Goal: Complete application form: Complete application form

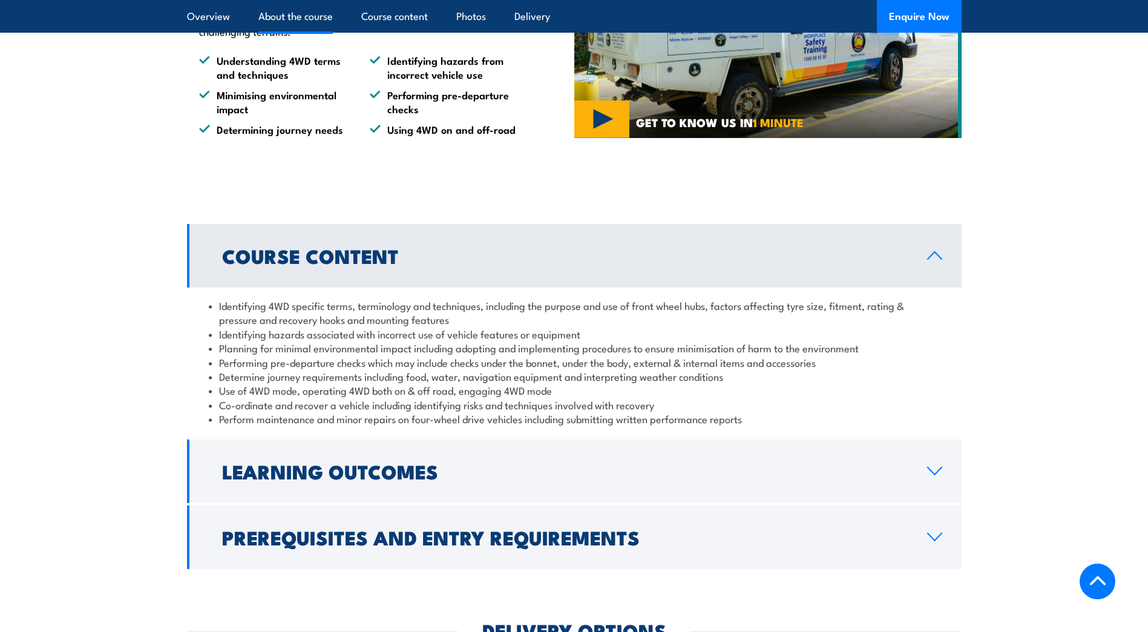
scroll to position [1029, 0]
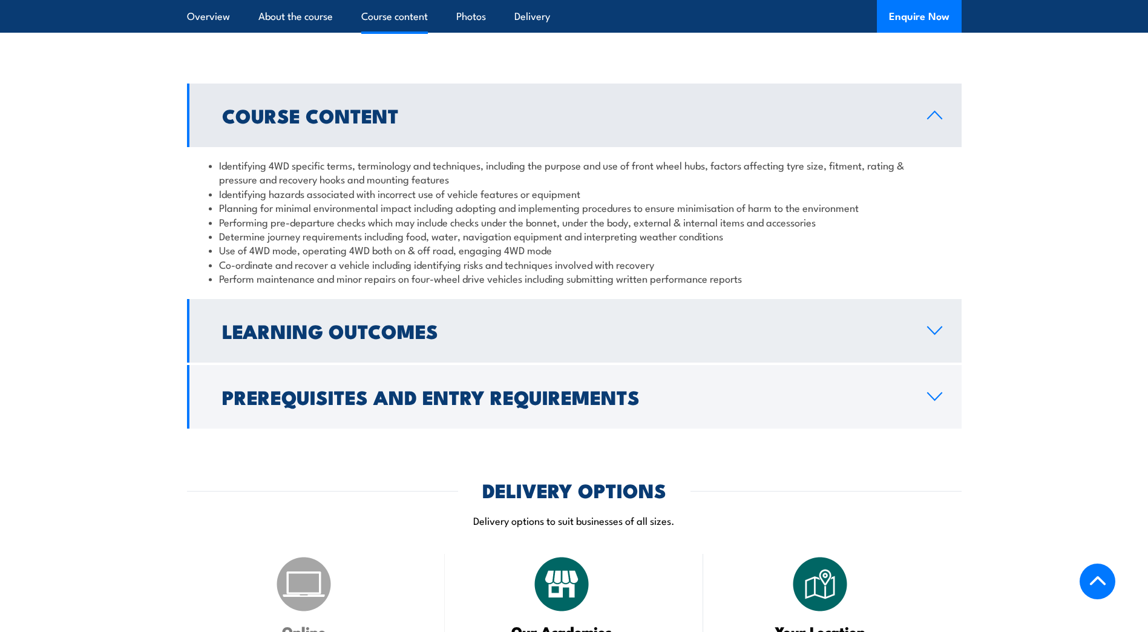
click at [895, 326] on h2 "Learning Outcomes" at bounding box center [565, 330] width 686 height 17
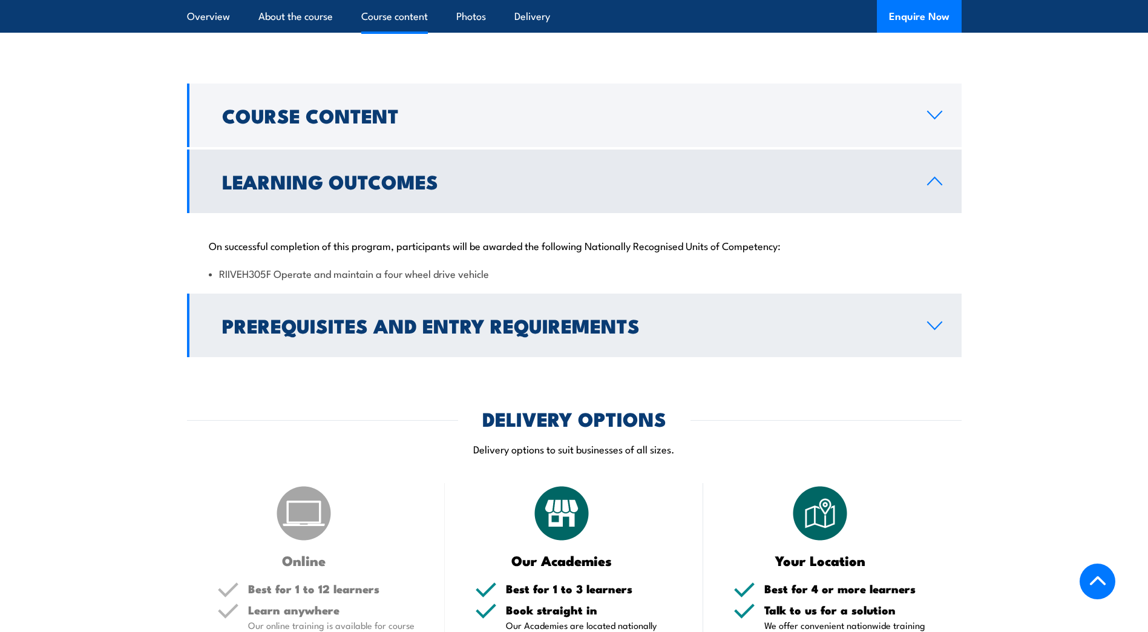
click at [821, 332] on h2 "Prerequisites and Entry Requirements" at bounding box center [565, 325] width 686 height 17
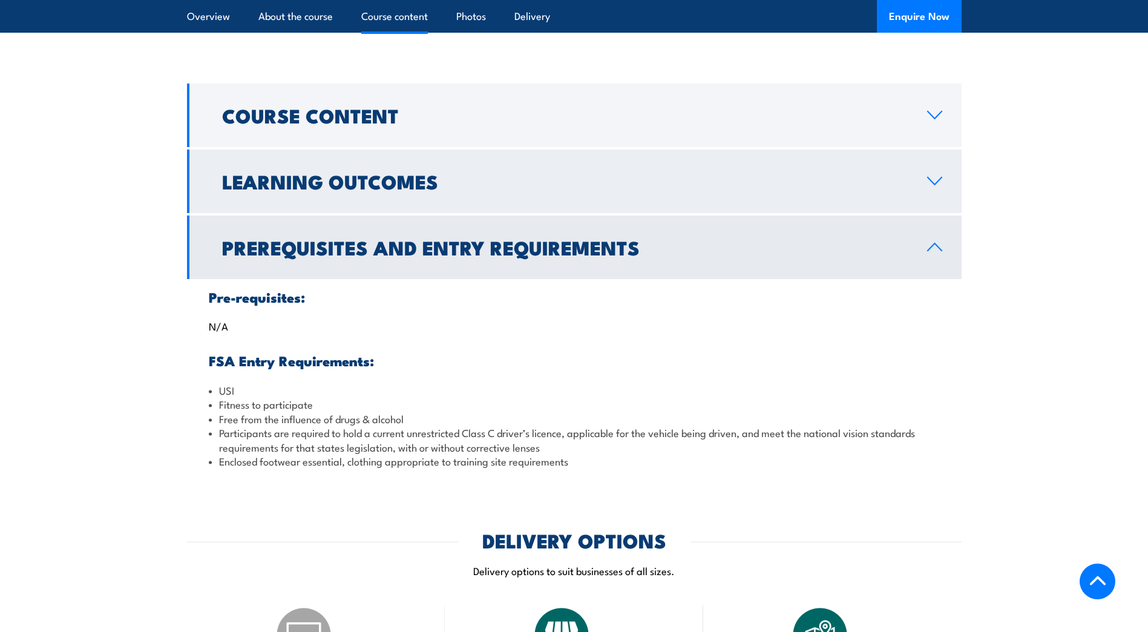
click at [713, 191] on link "Learning Outcomes" at bounding box center [574, 181] width 775 height 64
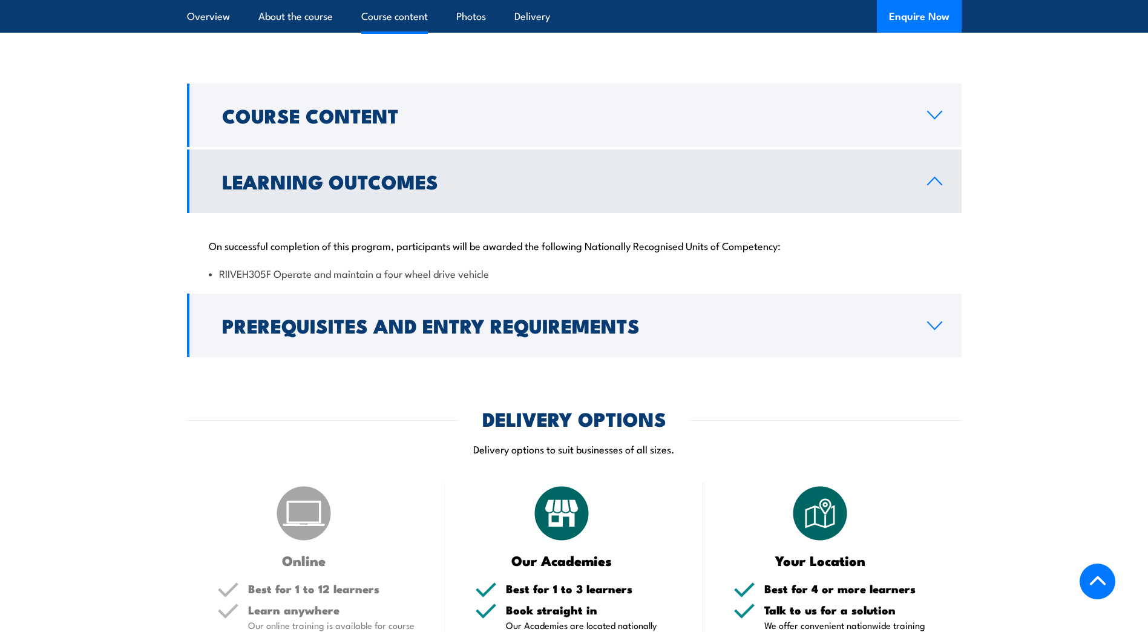
click at [713, 191] on link "Learning Outcomes" at bounding box center [574, 181] width 775 height 64
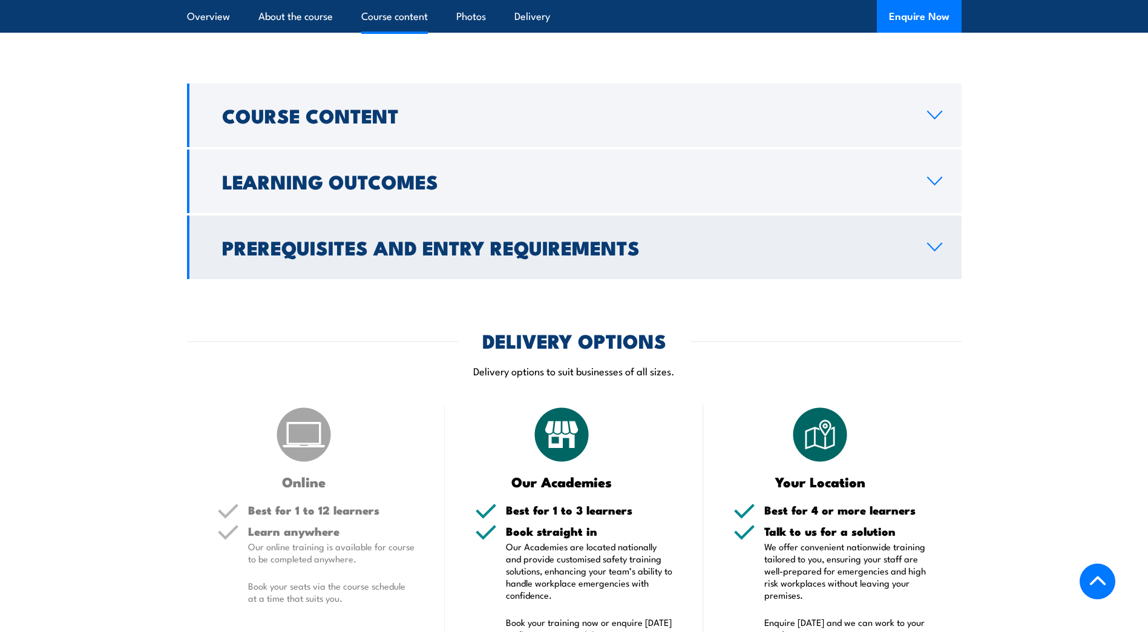
click at [694, 252] on h2 "Prerequisites and Entry Requirements" at bounding box center [565, 246] width 686 height 17
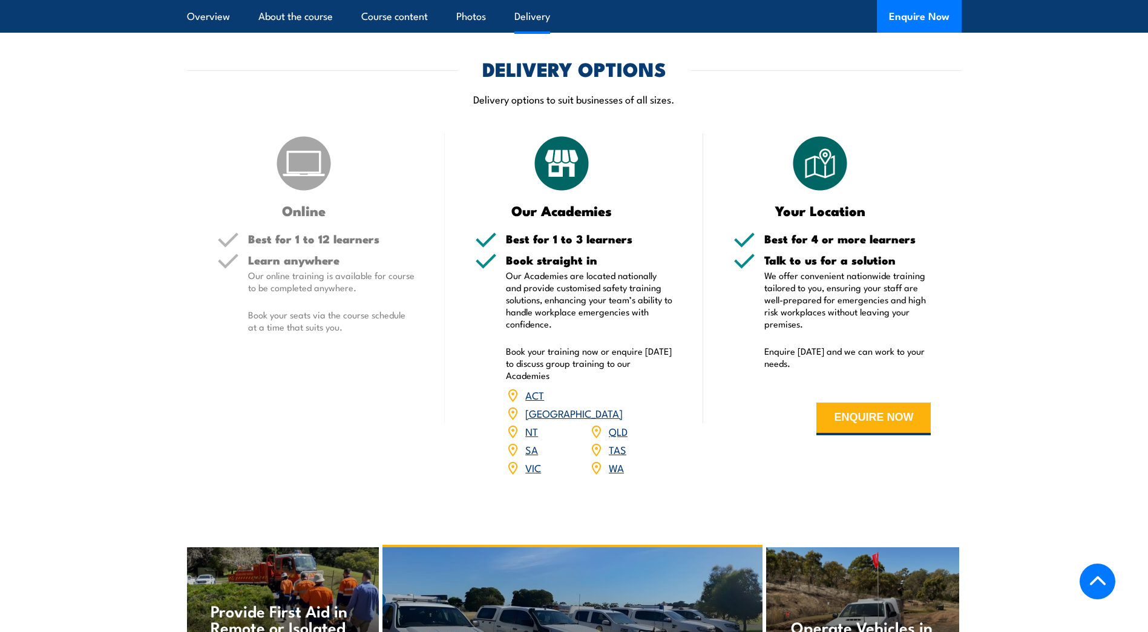
scroll to position [1513, 0]
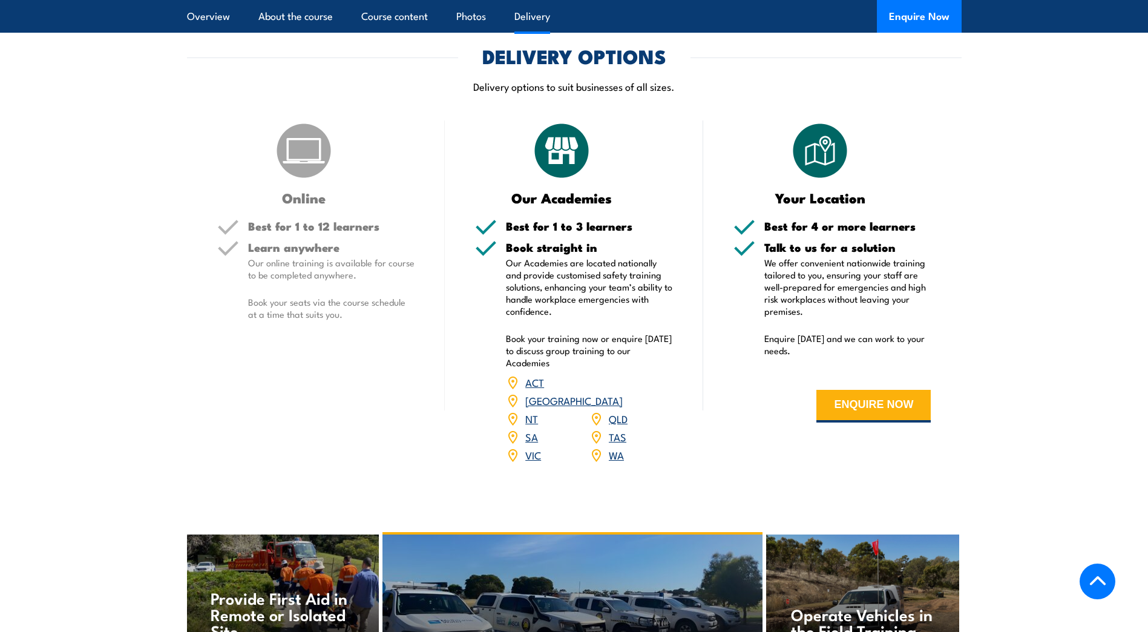
click at [617, 447] on link "WA" at bounding box center [616, 454] width 15 height 15
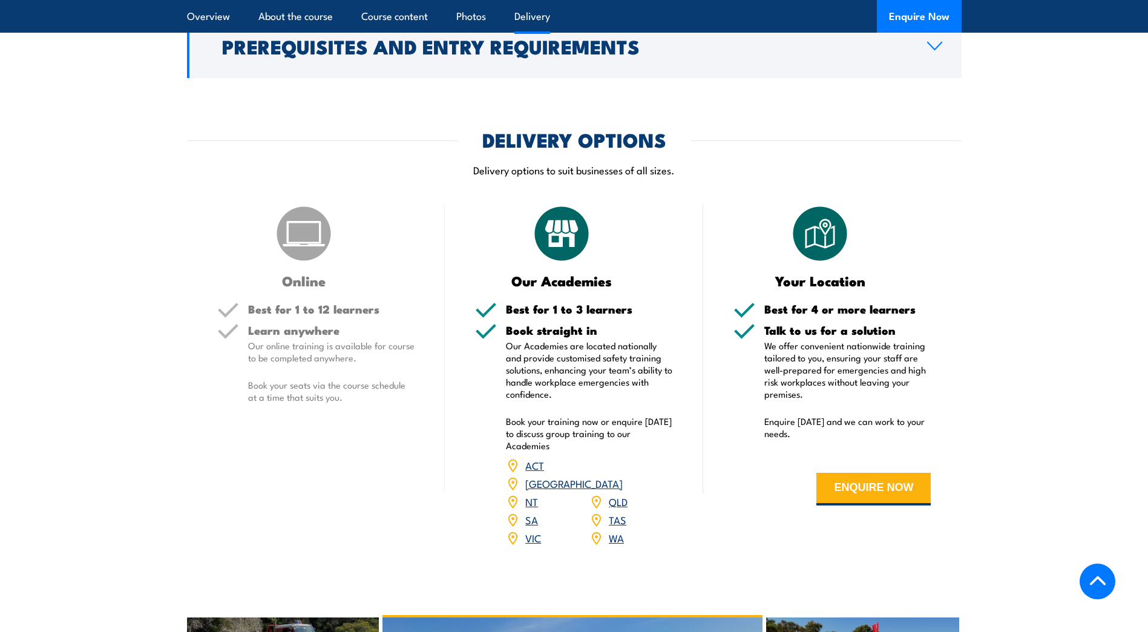
scroll to position [1392, 0]
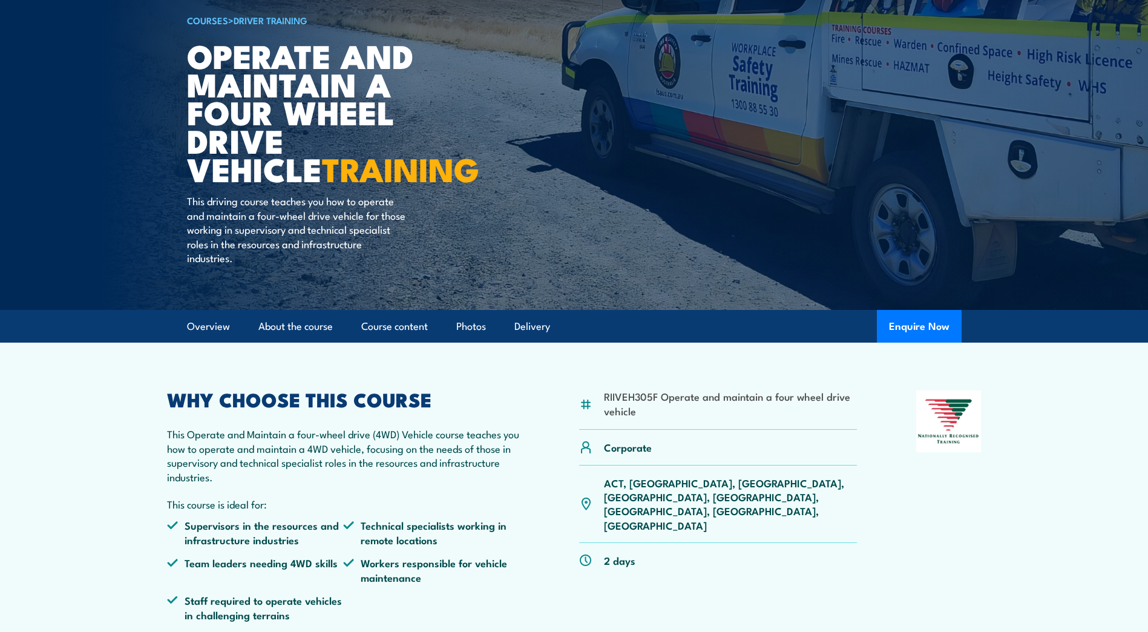
scroll to position [121, 0]
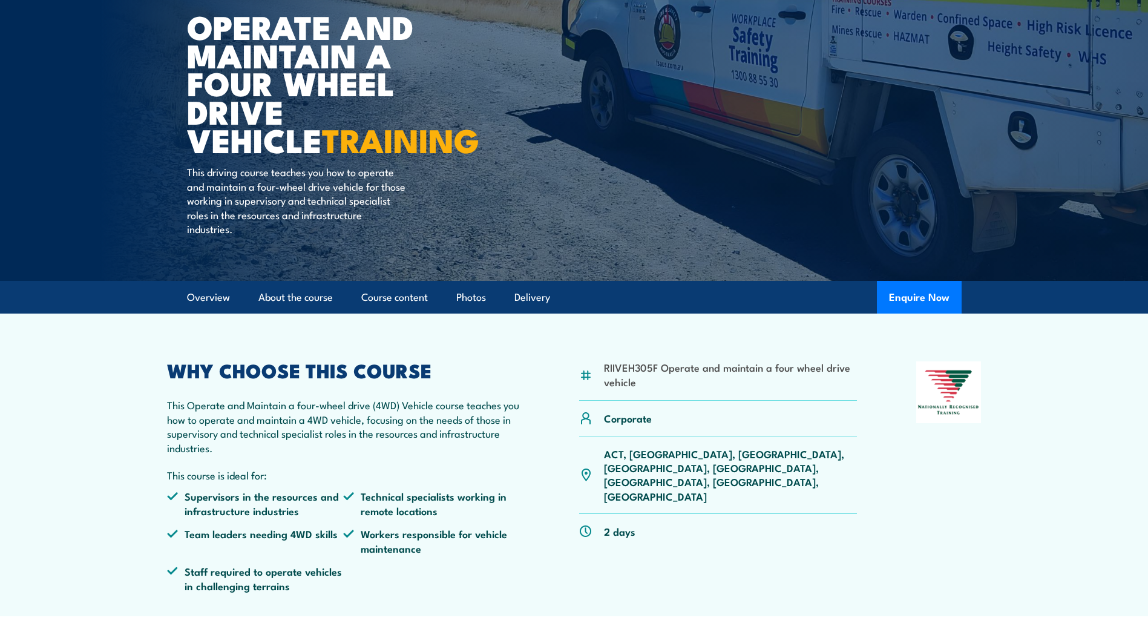
click at [778, 458] on p "ACT, [GEOGRAPHIC_DATA], [GEOGRAPHIC_DATA], [GEOGRAPHIC_DATA], [GEOGRAPHIC_DATA]…" at bounding box center [731, 475] width 254 height 57
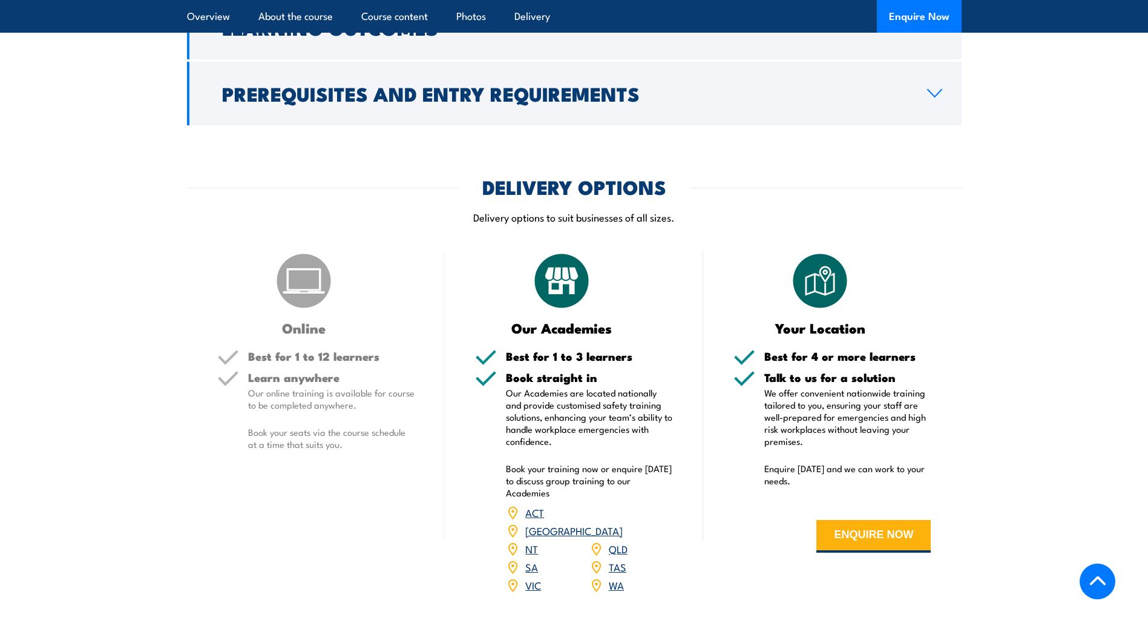
scroll to position [1365, 0]
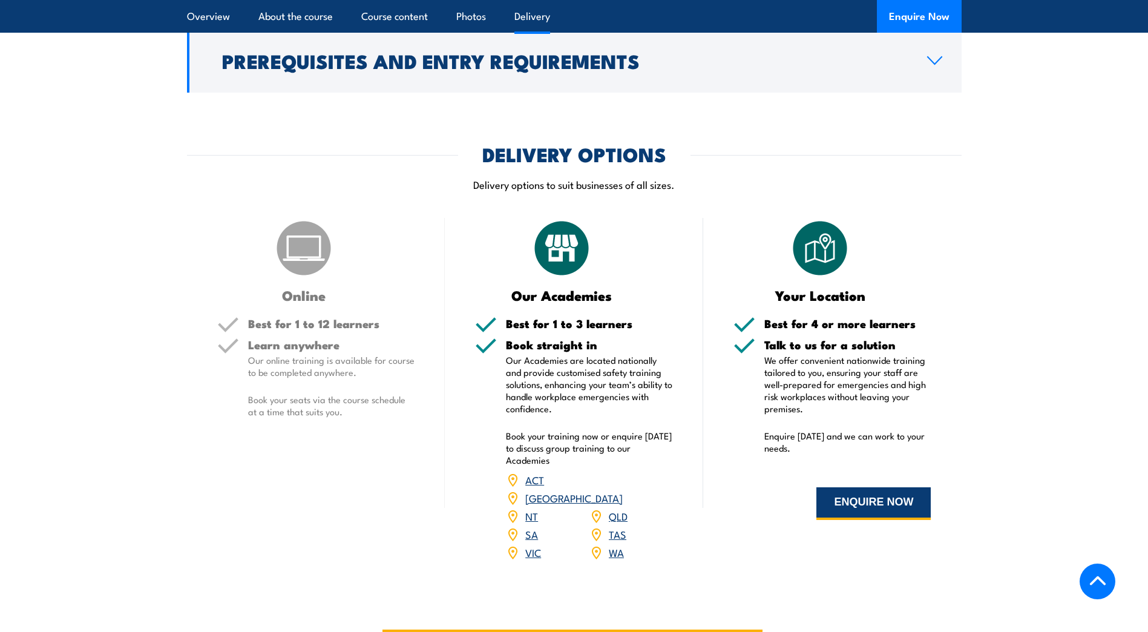
click at [861, 501] on button "ENQUIRE NOW" at bounding box center [873, 503] width 114 height 33
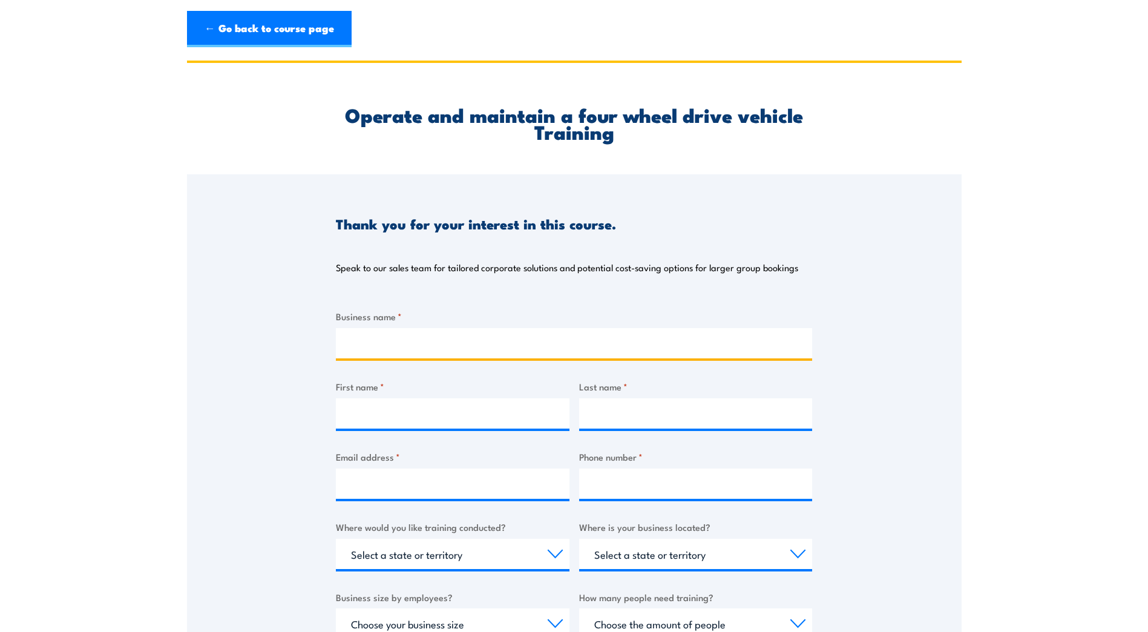
click at [479, 341] on input "Business name *" at bounding box center [574, 343] width 476 height 30
type input "Waalitj Foundation"
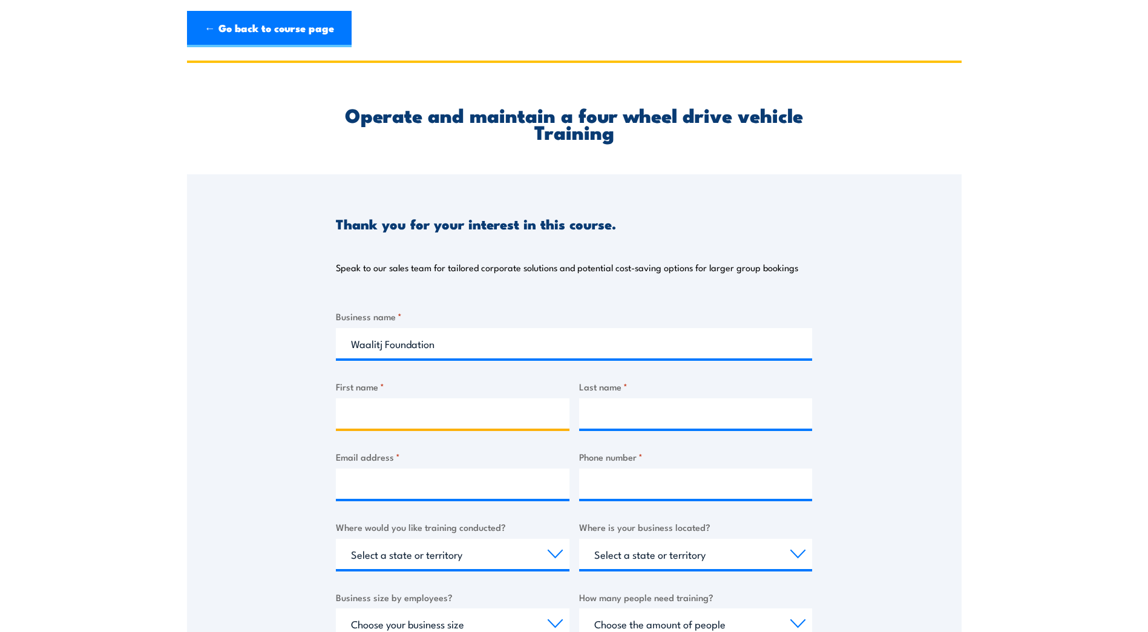
type input "Chloe Alyce"
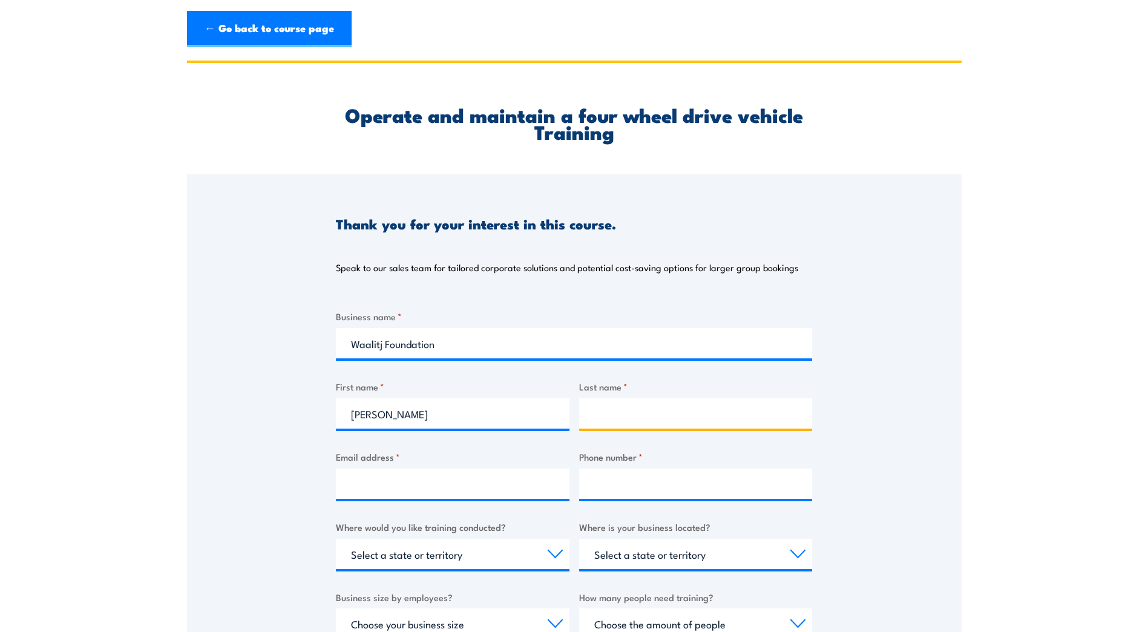
type input "Indrelie"
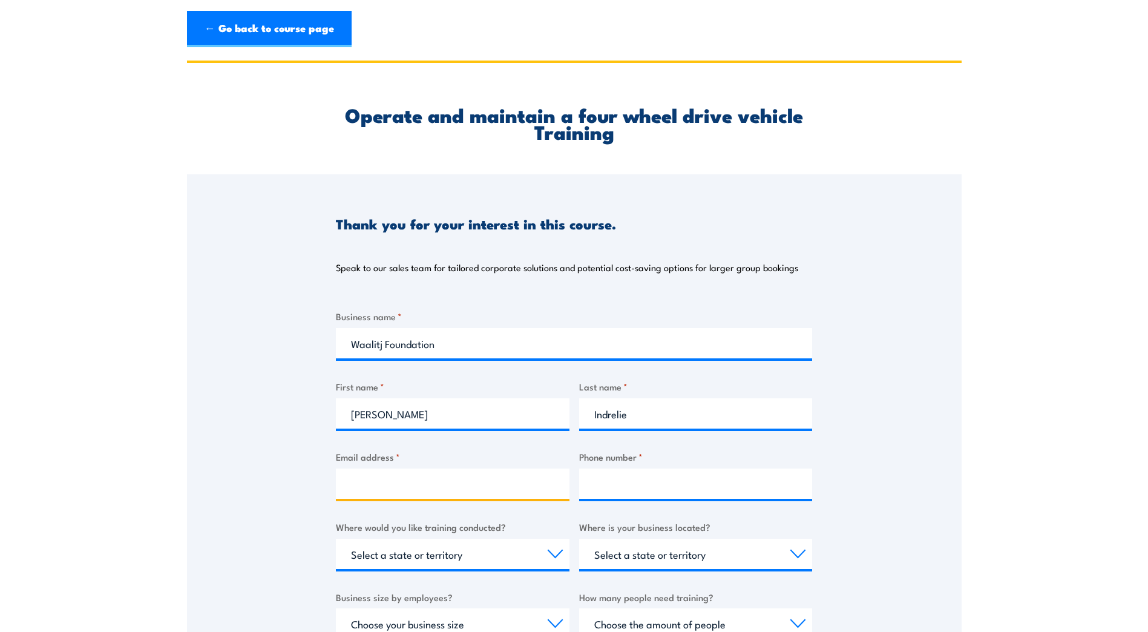
type input "ChloeI@WF.org.au"
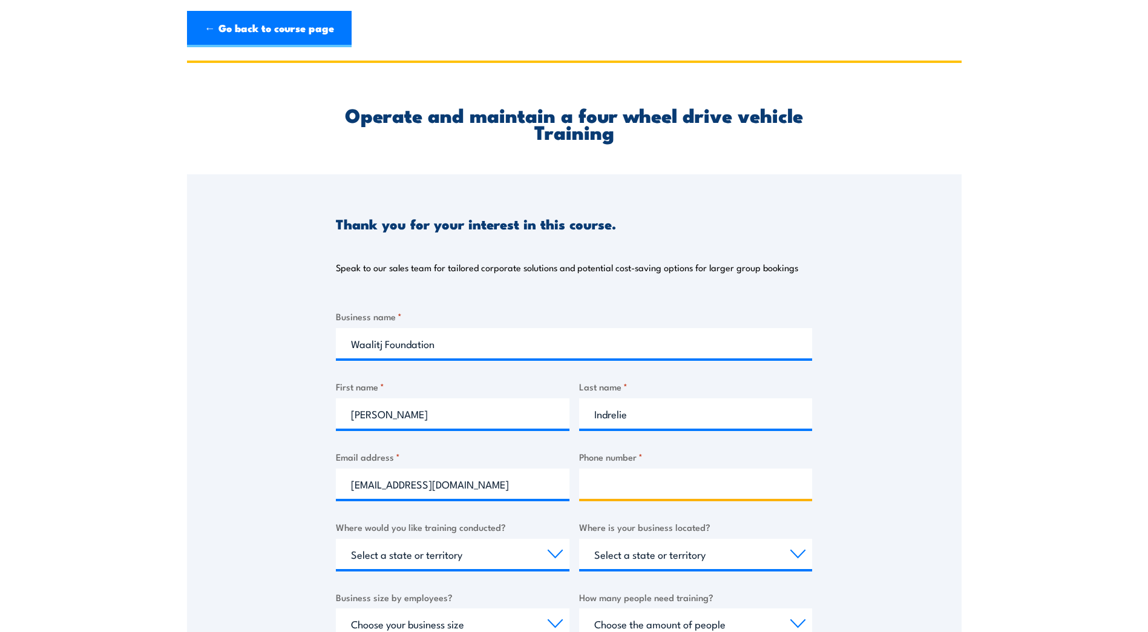
type input "0451722061"
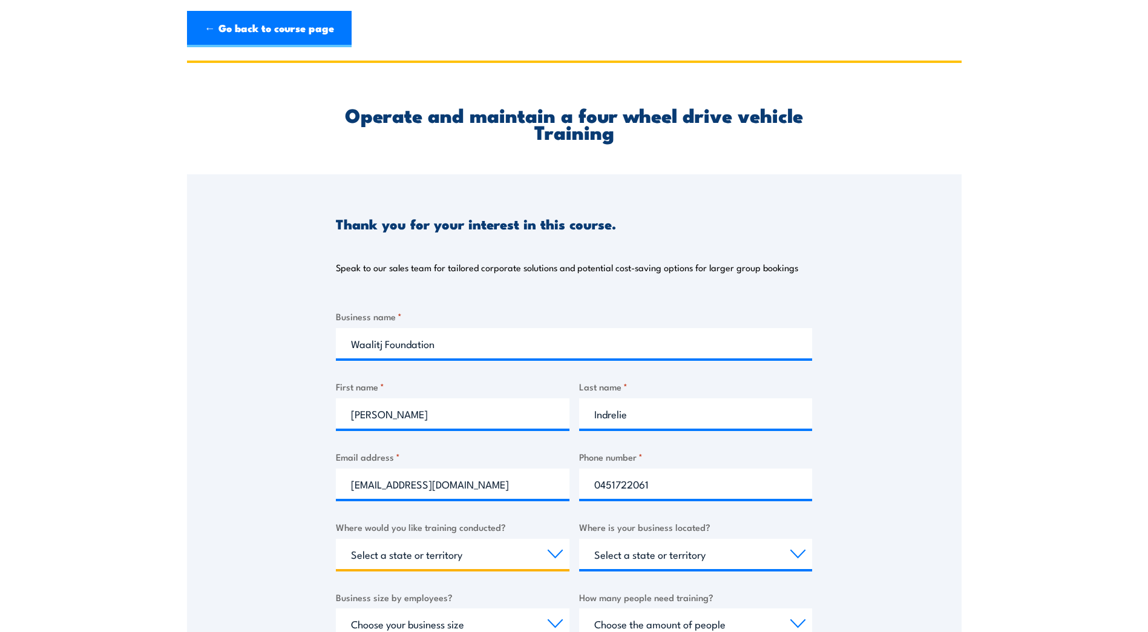
select select "WA"
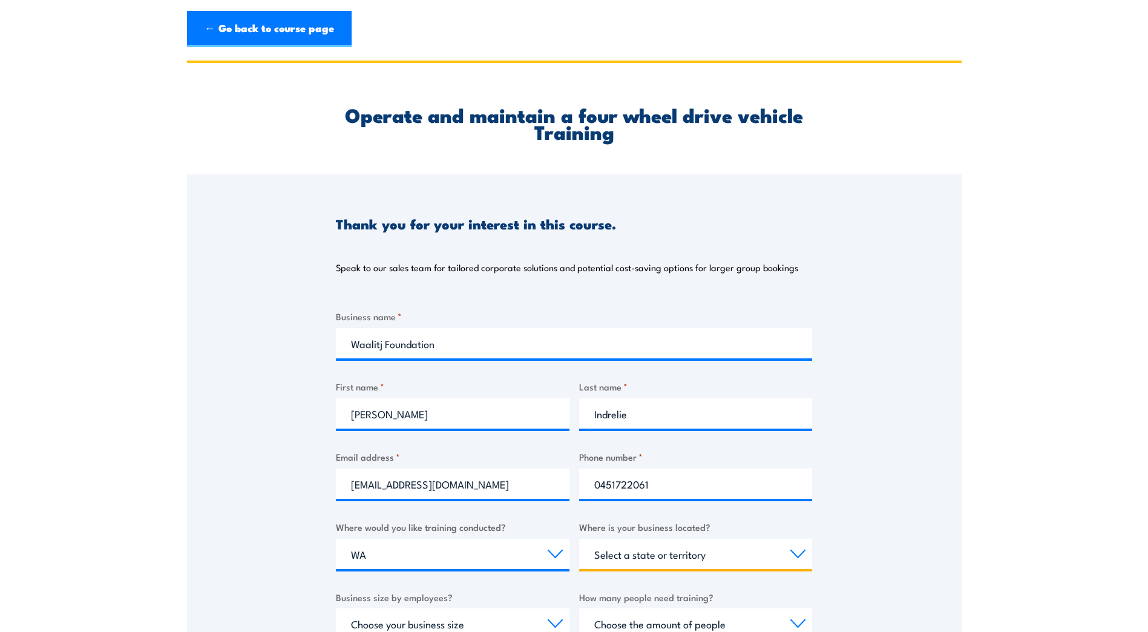
select select "WA"
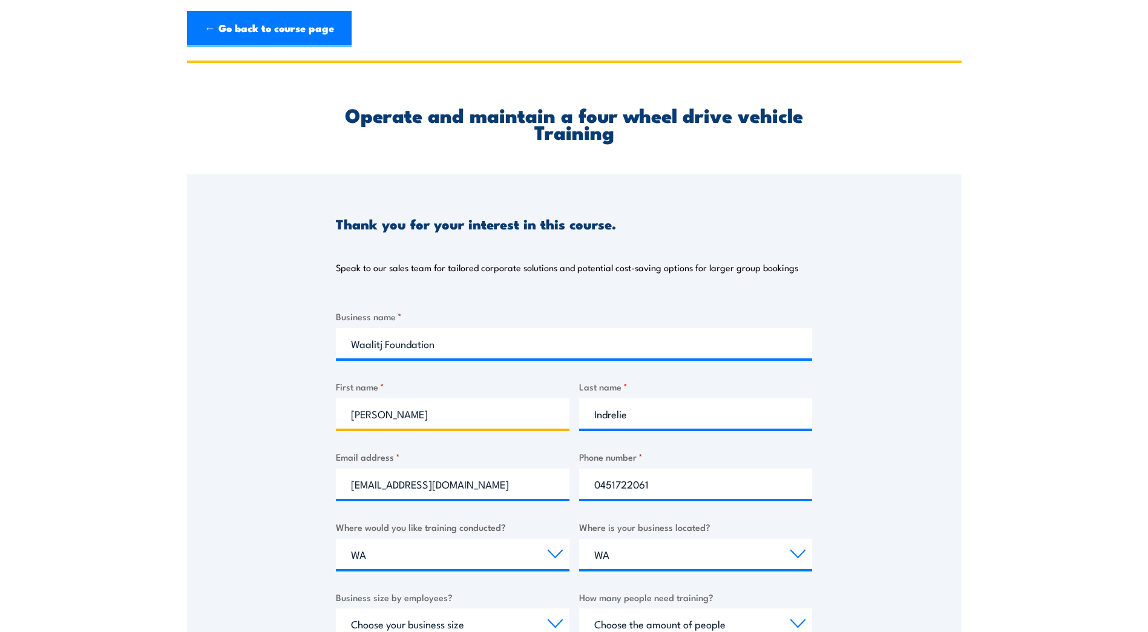
click at [537, 409] on input "Chloe Alyce" at bounding box center [453, 413] width 234 height 30
type input "Chloe"
click at [957, 409] on div "Thank you for your interest in this course. Speak to our sales team for tailore…" at bounding box center [574, 476] width 775 height 605
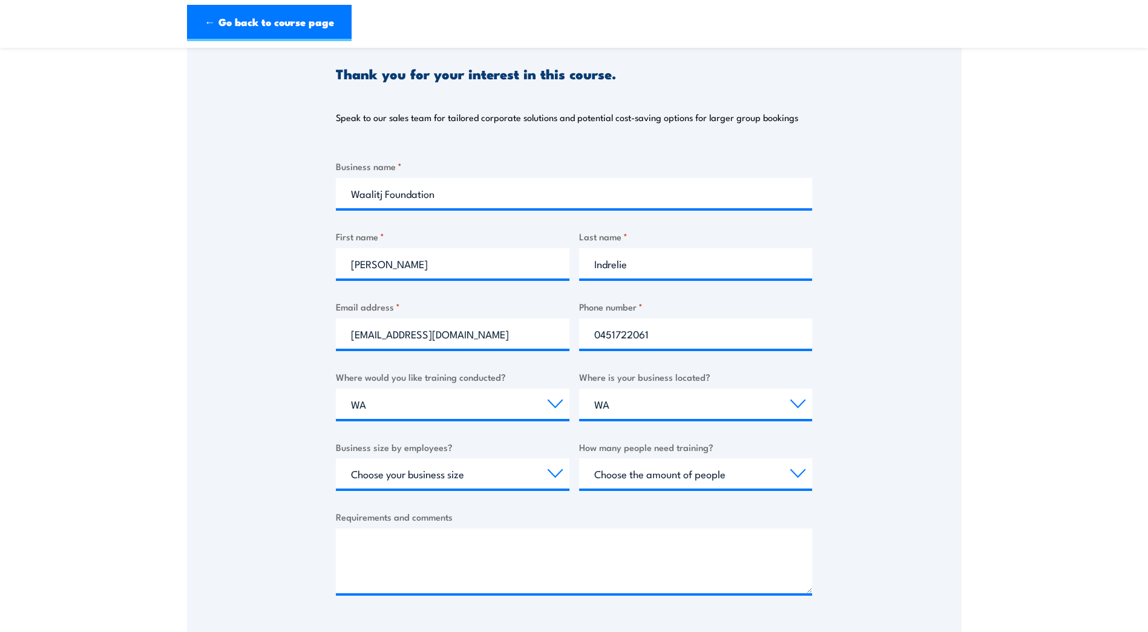
scroll to position [182, 0]
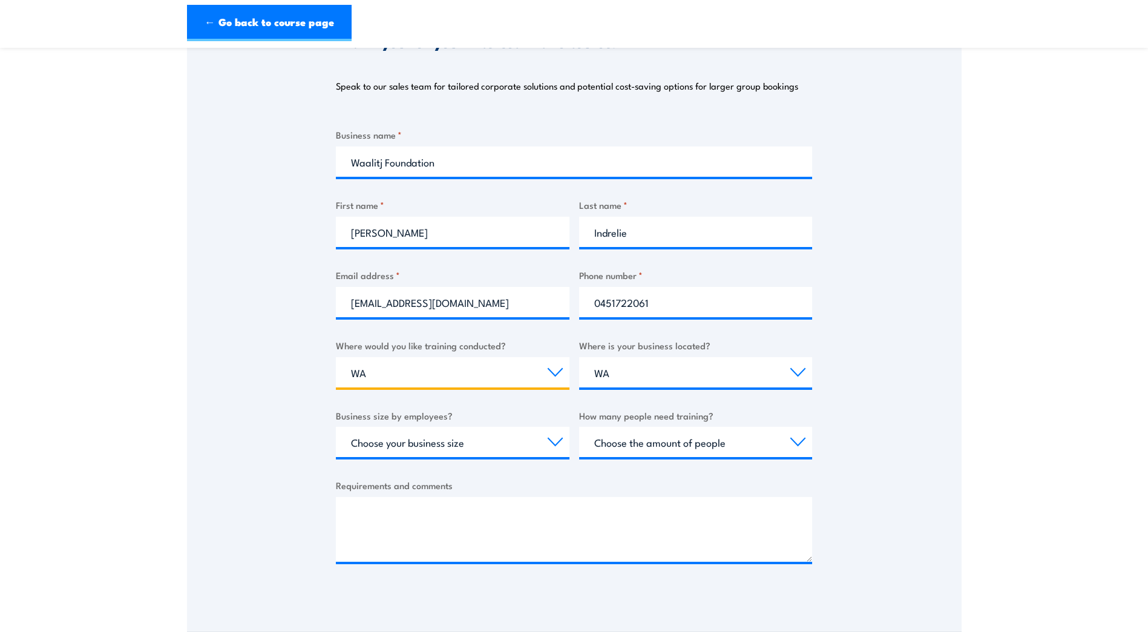
click at [436, 376] on select "Select a state or territory Nationally - multiple locations QLD NSW VIC SA ACT …" at bounding box center [453, 372] width 234 height 30
click at [336, 357] on select "Select a state or territory Nationally - multiple locations QLD NSW VIC SA ACT …" at bounding box center [453, 372] width 234 height 30
click at [645, 373] on select "Select a state or territory QLD NSW VIC SA ACT WA TAS NT" at bounding box center [696, 372] width 234 height 30
click at [625, 373] on select "Select a state or territory QLD NSW VIC SA ACT WA TAS NT" at bounding box center [696, 372] width 234 height 30
click at [620, 374] on select "Select a state or territory QLD NSW VIC SA ACT WA TAS NT" at bounding box center [696, 372] width 234 height 30
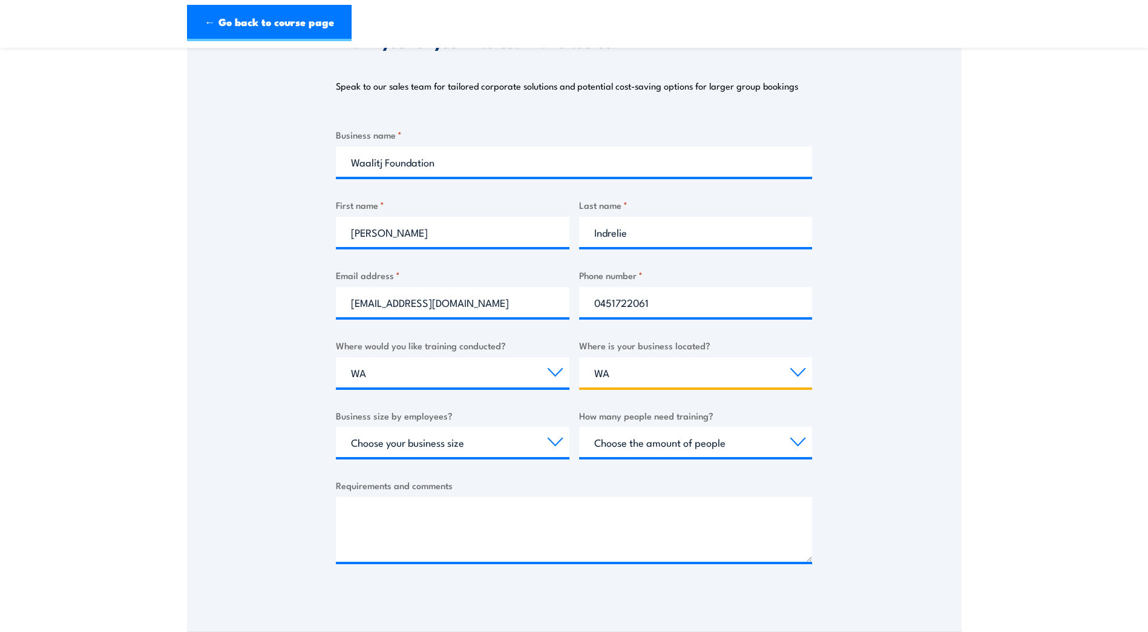
click at [620, 374] on select "Select a state or territory QLD NSW VIC SA ACT WA TAS NT" at bounding box center [696, 372] width 234 height 30
click at [547, 448] on select "Choose your business size 1 to 19 20 to 199 200+" at bounding box center [453, 442] width 234 height 30
select select "1 to 19"
click at [336, 427] on select "Choose your business size 1 to 19 20 to 199 200+" at bounding box center [453, 442] width 234 height 30
click at [762, 436] on select "Choose the amount of people 1 to 4 5 to 19 20+" at bounding box center [696, 442] width 234 height 30
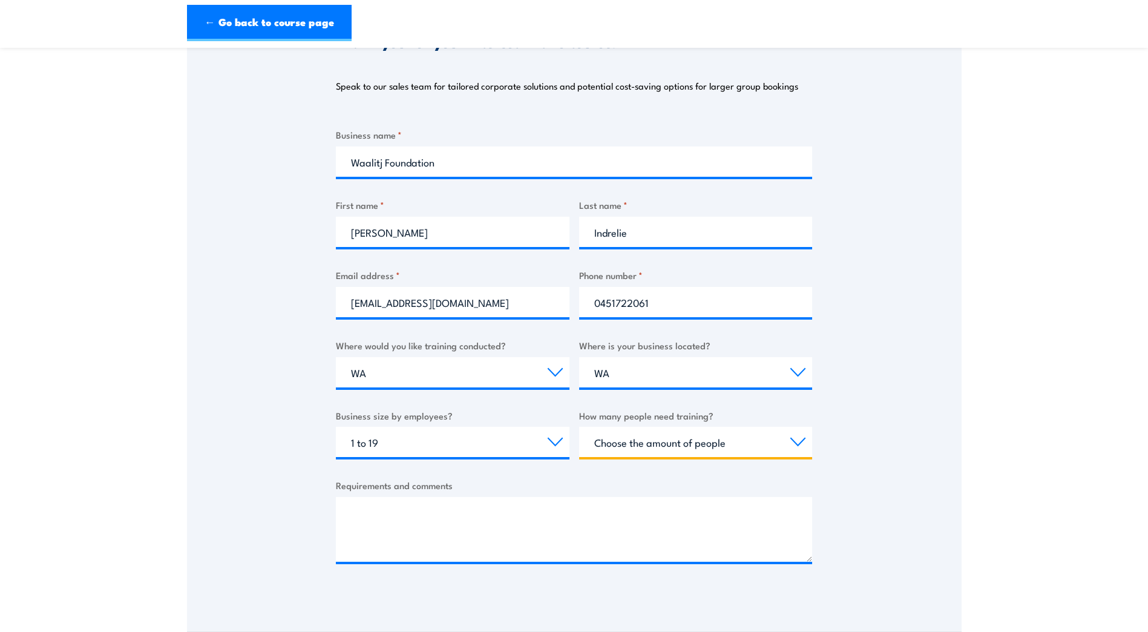
select select "1 to 4"
click at [579, 427] on select "Choose the amount of people 1 to 4 5 to 19 20+" at bounding box center [696, 442] width 234 height 30
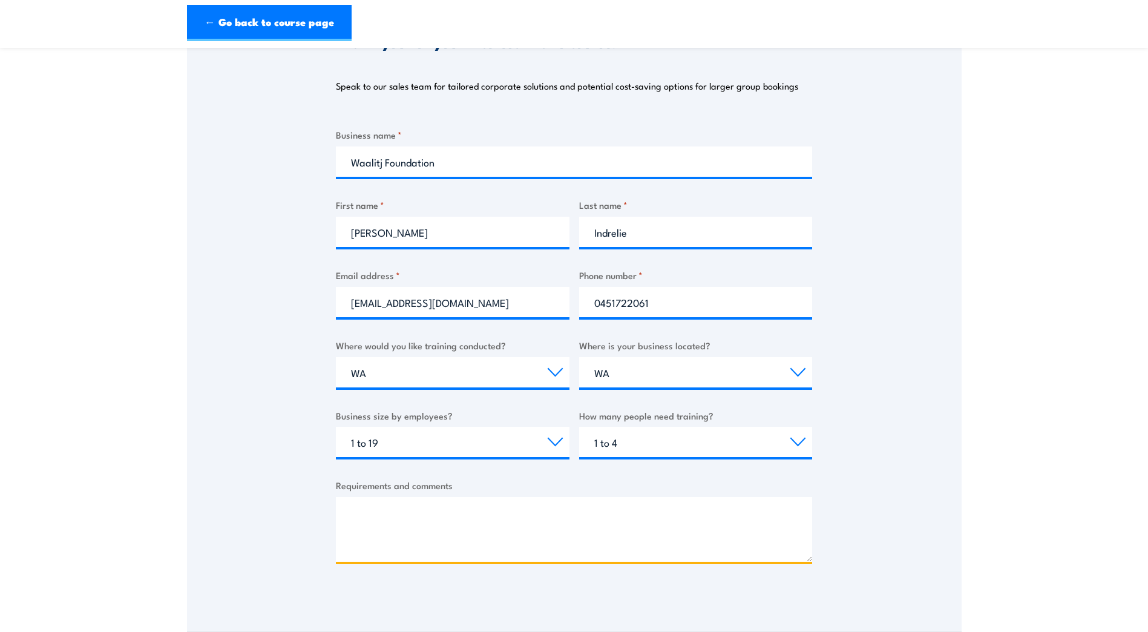
click at [450, 511] on textarea "Requirements and comments" at bounding box center [574, 529] width 476 height 65
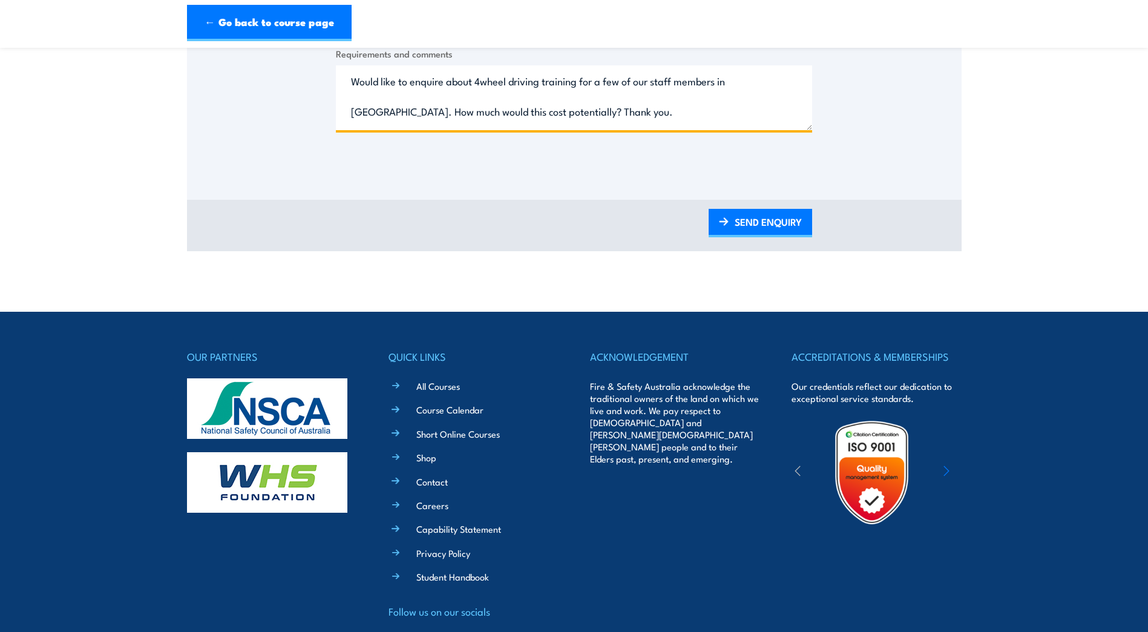
scroll to position [679, 0]
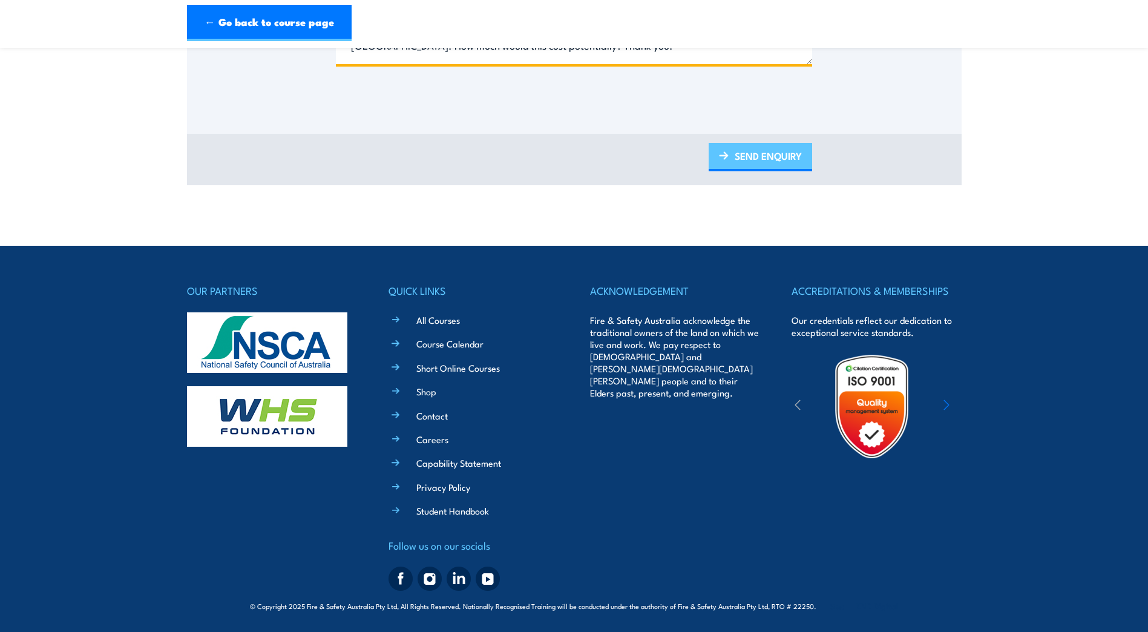
type textarea "Would like to enquire about 4wheel driving training for a few of our staff memb…"
click at [747, 150] on link "SEND ENQUIRY" at bounding box center [760, 157] width 103 height 28
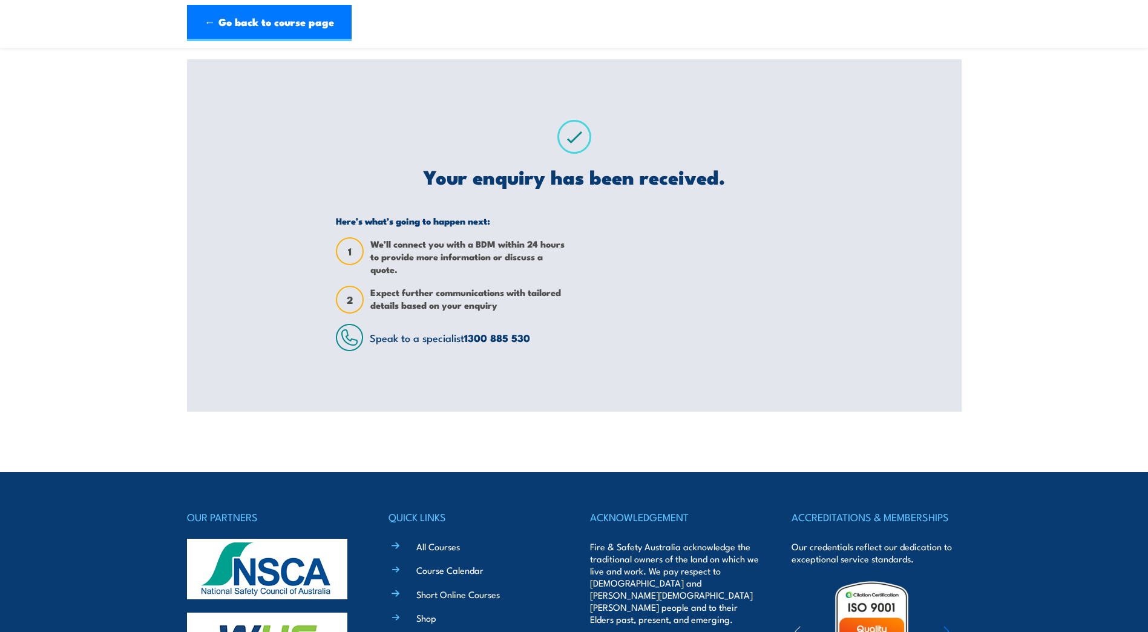
scroll to position [0, 0]
